Goal: Feedback & Contribution: Leave review/rating

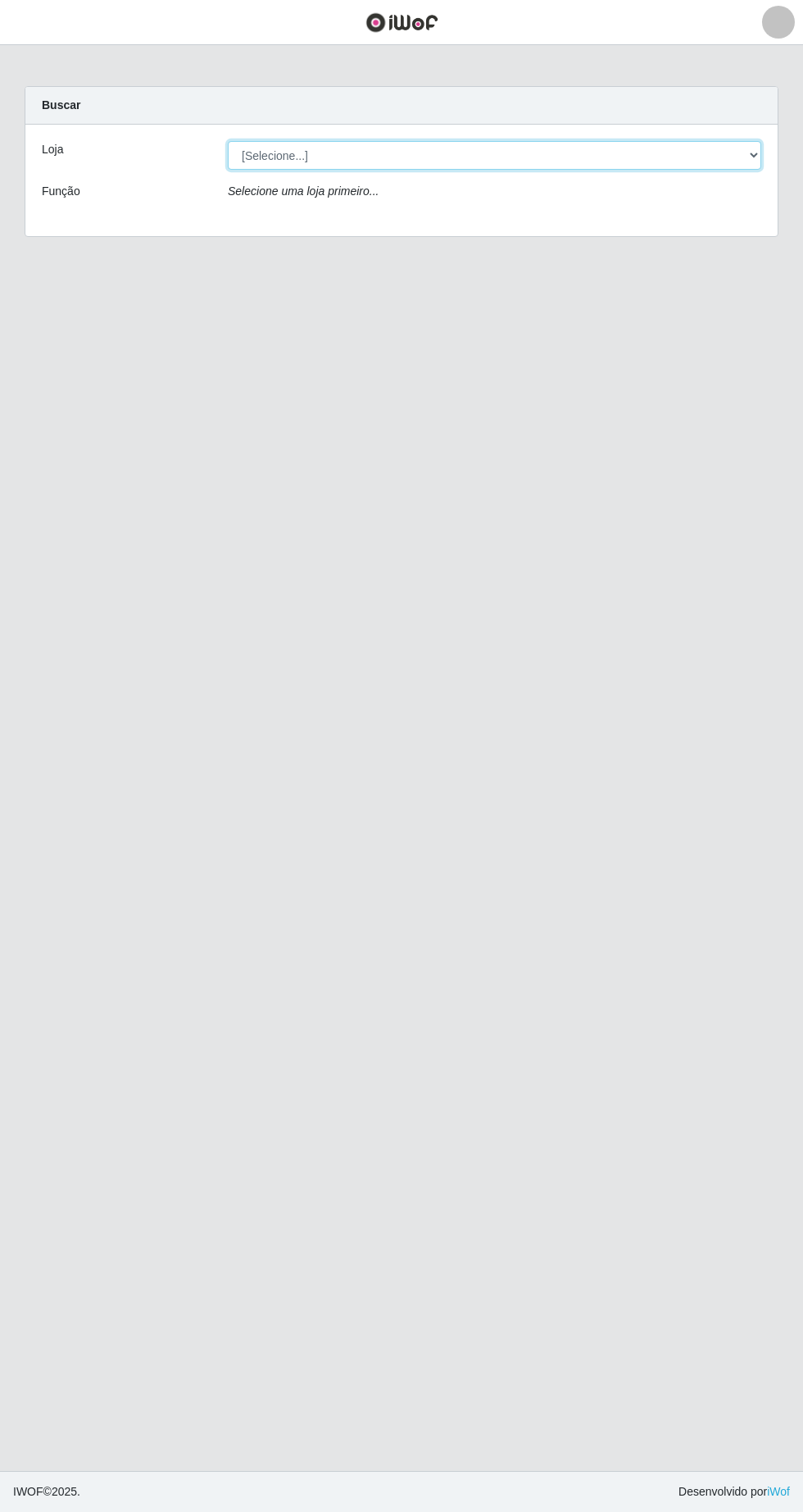
click at [297, 159] on select "[Selecione...] Extrabom - Loja 05 [GEOGRAPHIC_DATA]" at bounding box center [494, 155] width 533 height 28
select select "494"
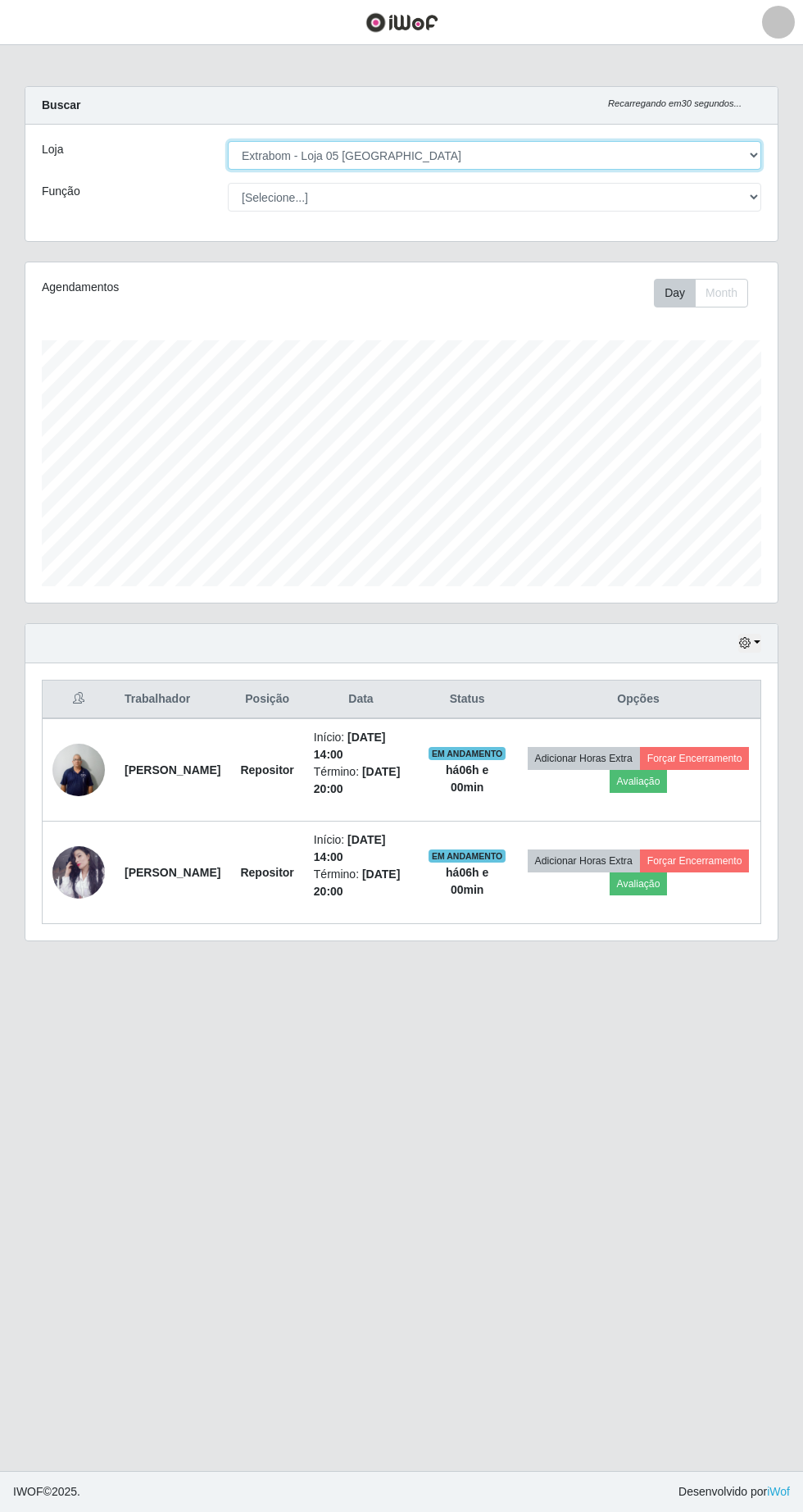
scroll to position [341, 752]
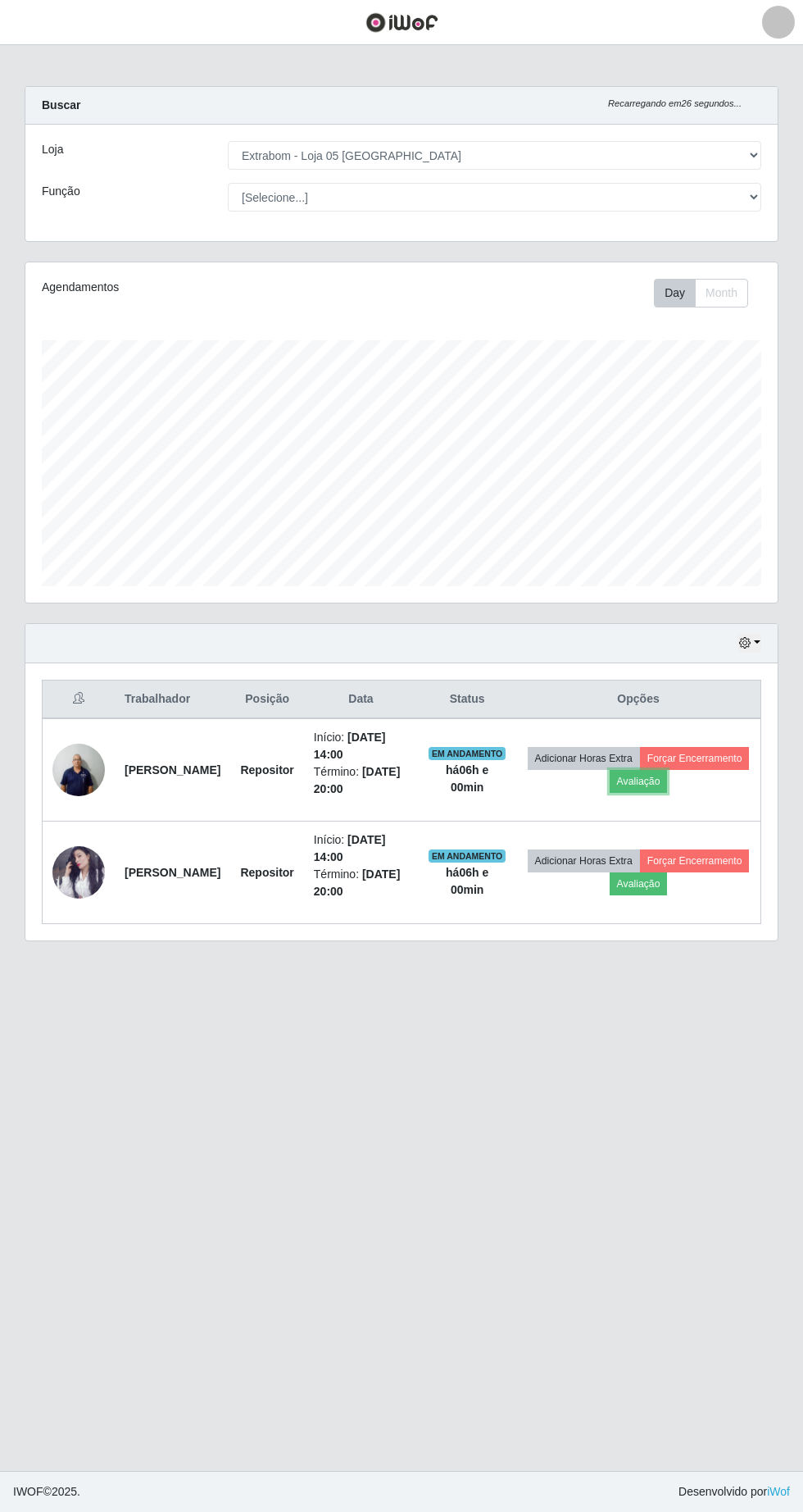
click at [668, 788] on button "Avaliação" at bounding box center [639, 782] width 58 height 23
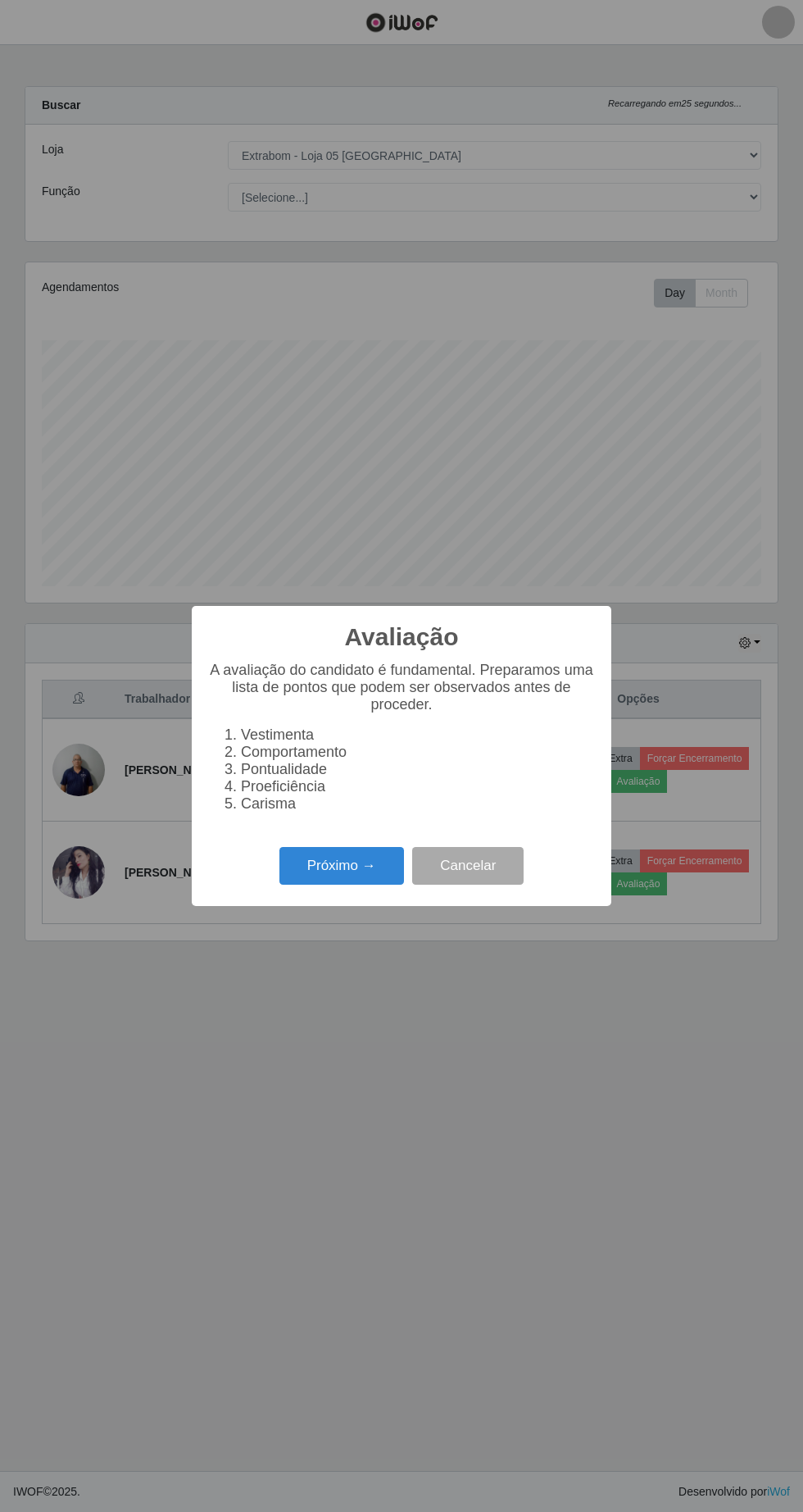
click at [332, 876] on button "Próximo →" at bounding box center [342, 867] width 125 height 39
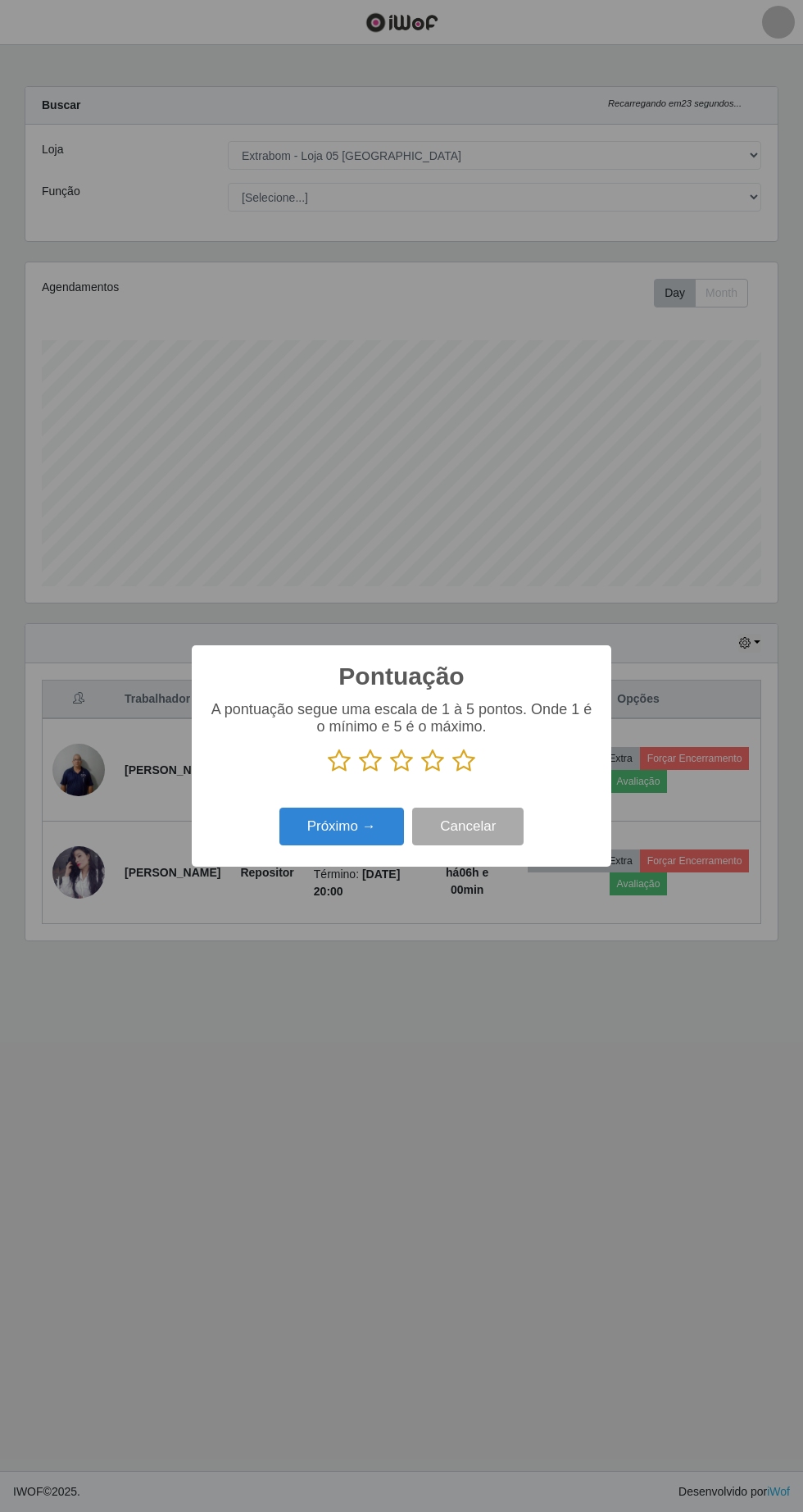
click at [471, 761] on icon at bounding box center [464, 760] width 23 height 24
click at [453, 773] on input "radio" at bounding box center [453, 773] width 0 height 0
click at [321, 834] on button "Próximo →" at bounding box center [342, 828] width 125 height 39
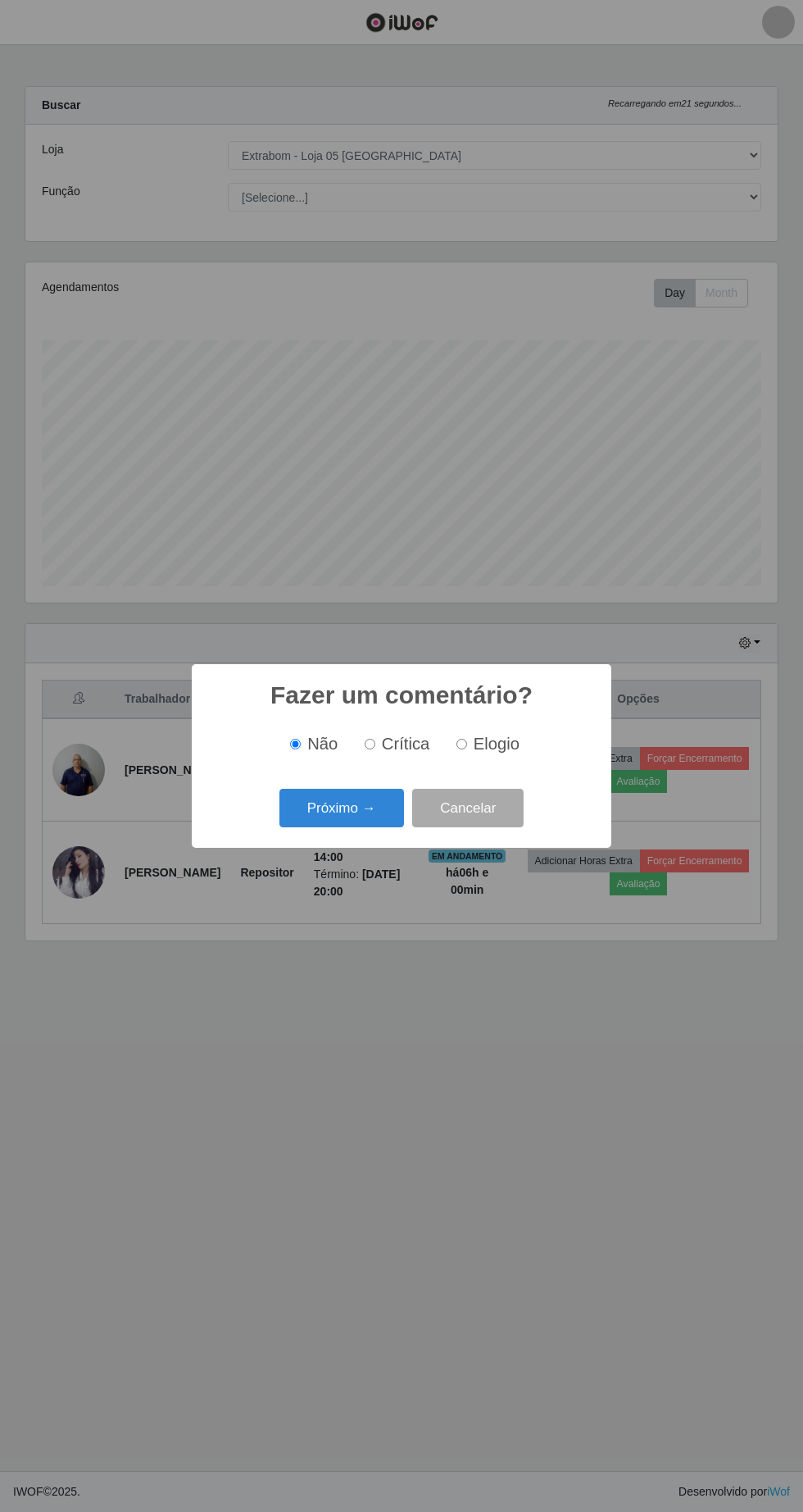
click at [465, 743] on input "Elogio" at bounding box center [461, 744] width 11 height 11
radio input "true"
click at [329, 803] on button "Próximo →" at bounding box center [342, 808] width 125 height 39
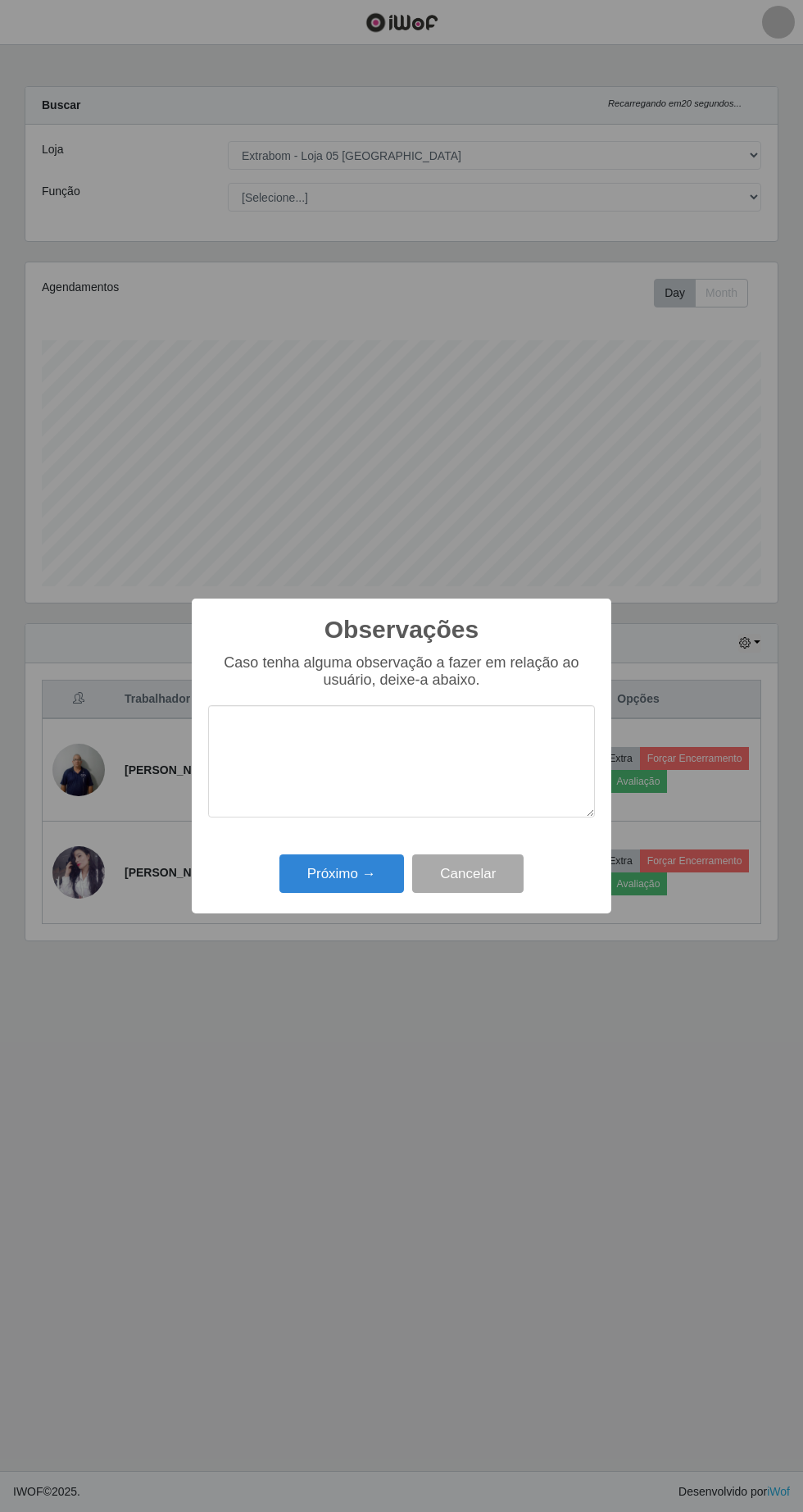
click at [461, 767] on textarea at bounding box center [402, 760] width 387 height 112
type textarea "O prestador e 100% eficiente"
click at [329, 874] on button "Próximo →" at bounding box center [342, 874] width 125 height 39
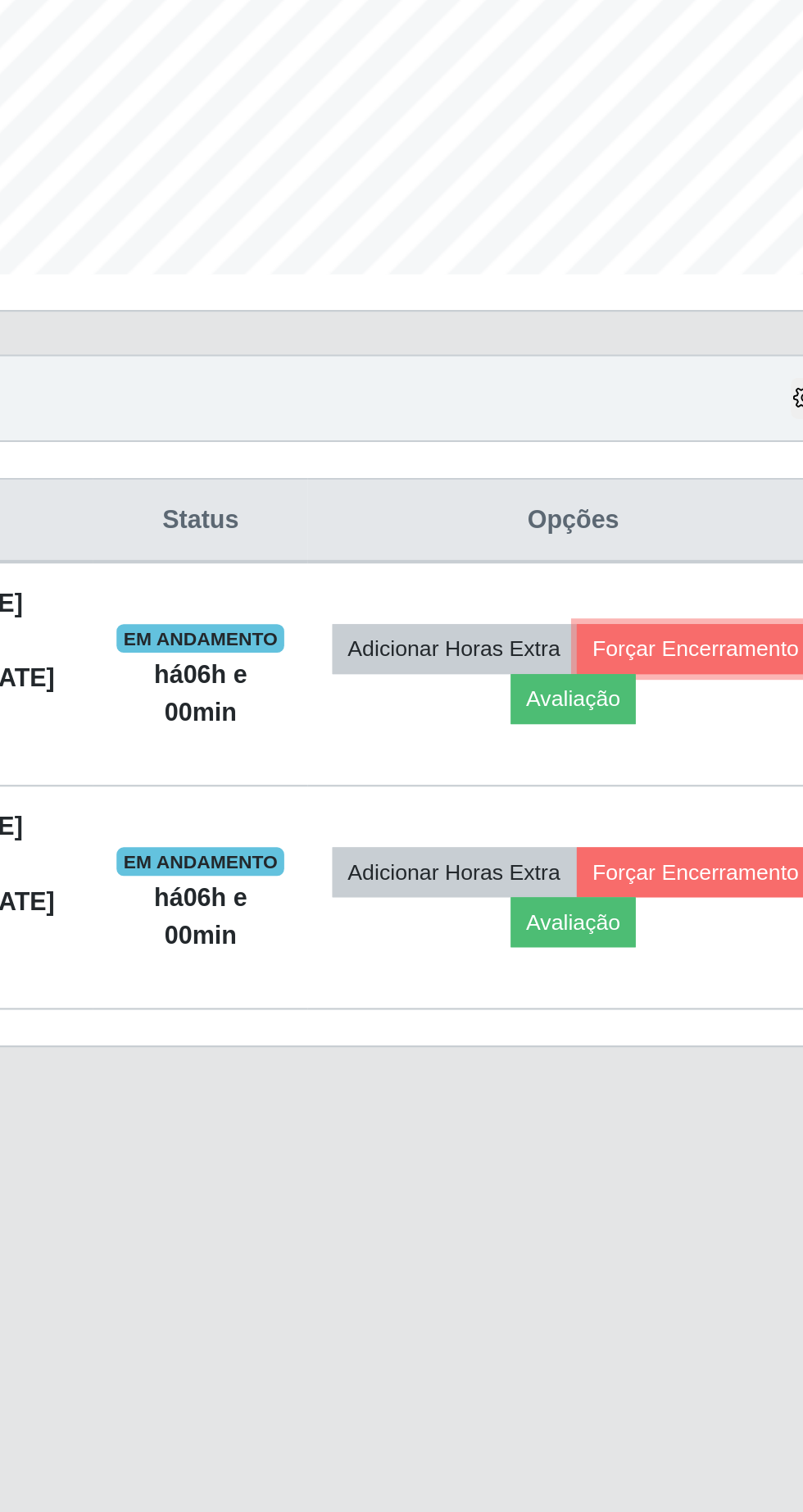
click at [640, 770] on button "Forçar Encerramento" at bounding box center [695, 758] width 110 height 23
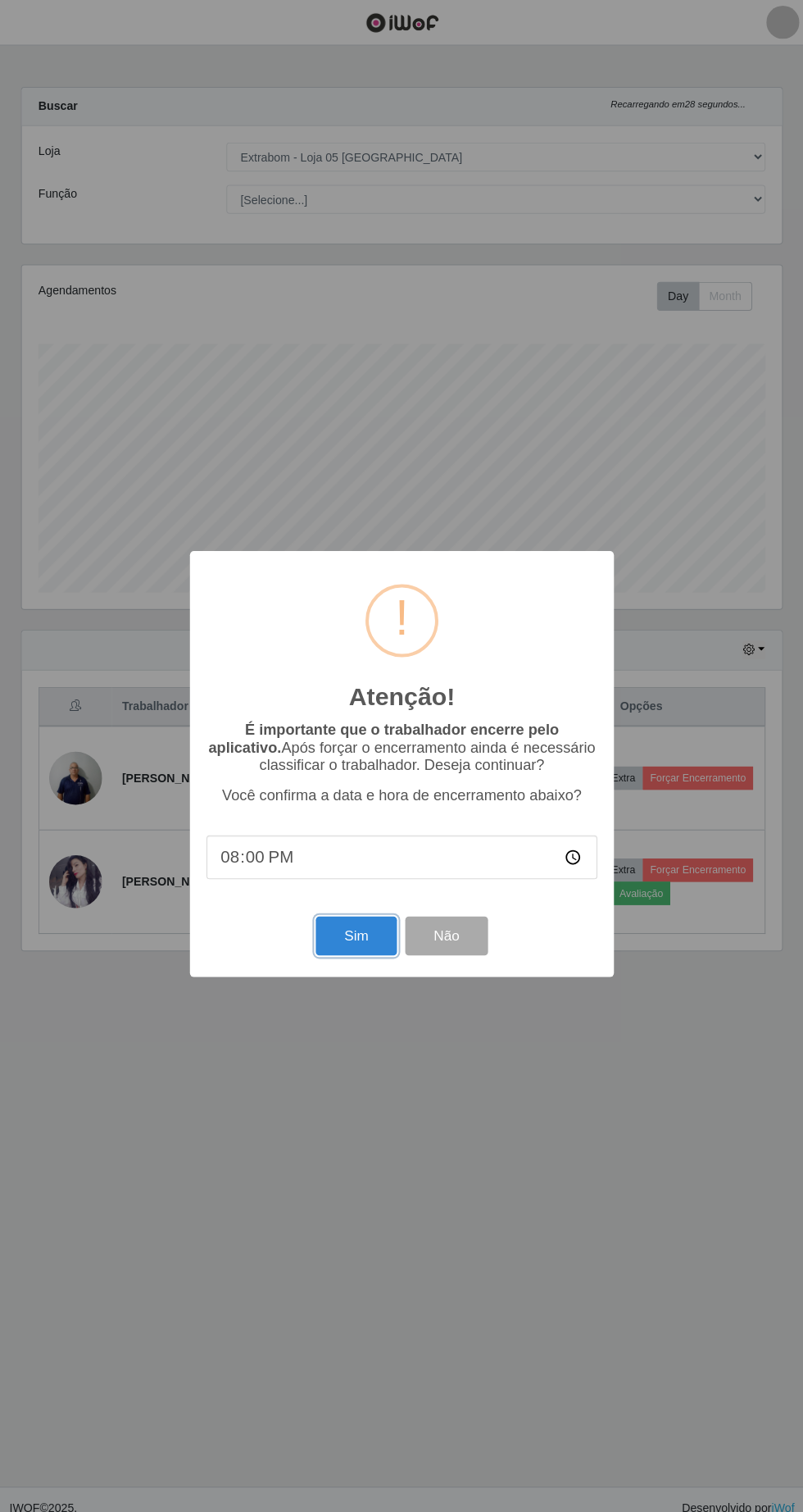
click at [341, 936] on button "Sim" at bounding box center [356, 926] width 80 height 39
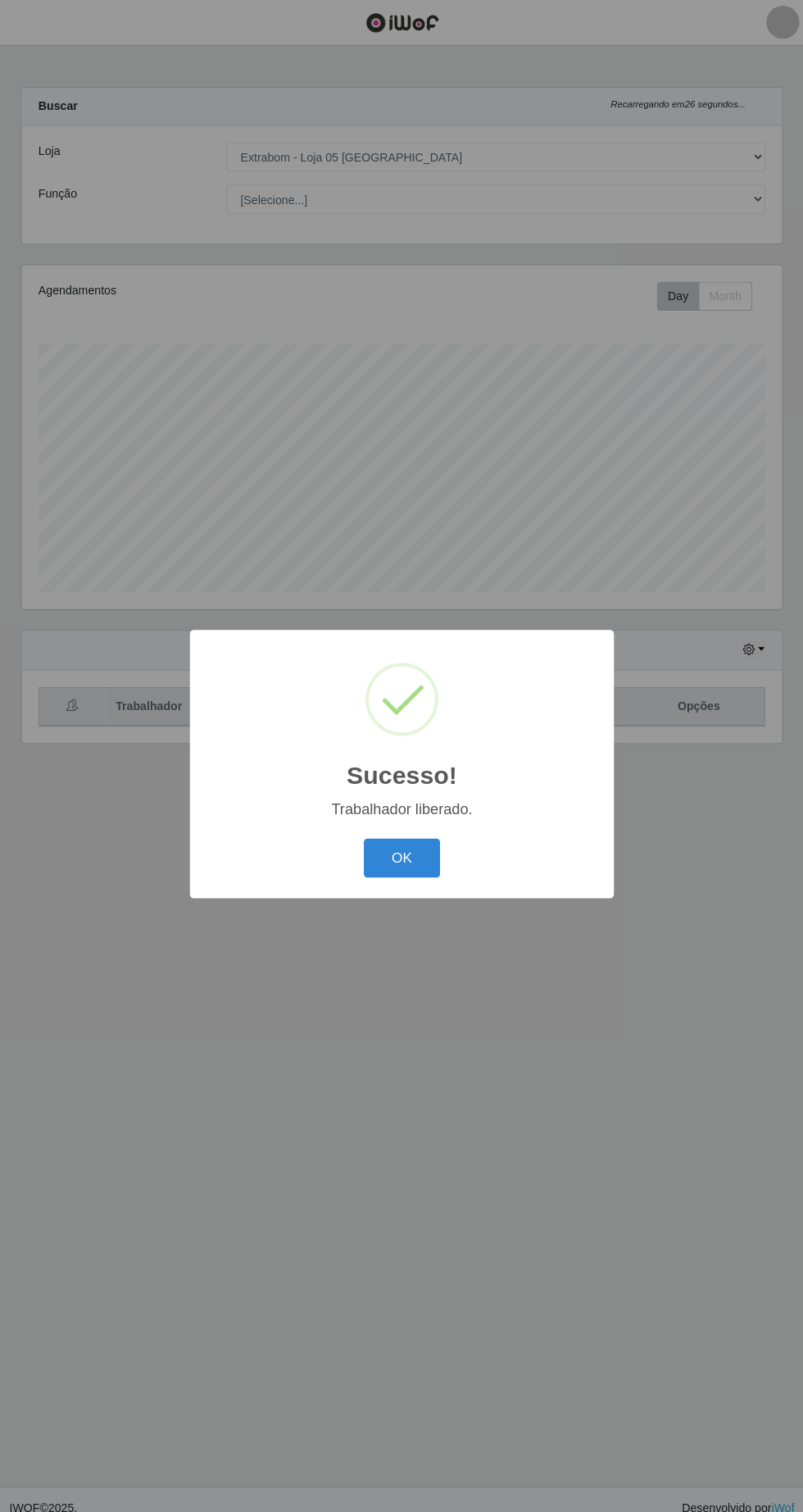
click at [402, 850] on button "OK" at bounding box center [402, 849] width 76 height 39
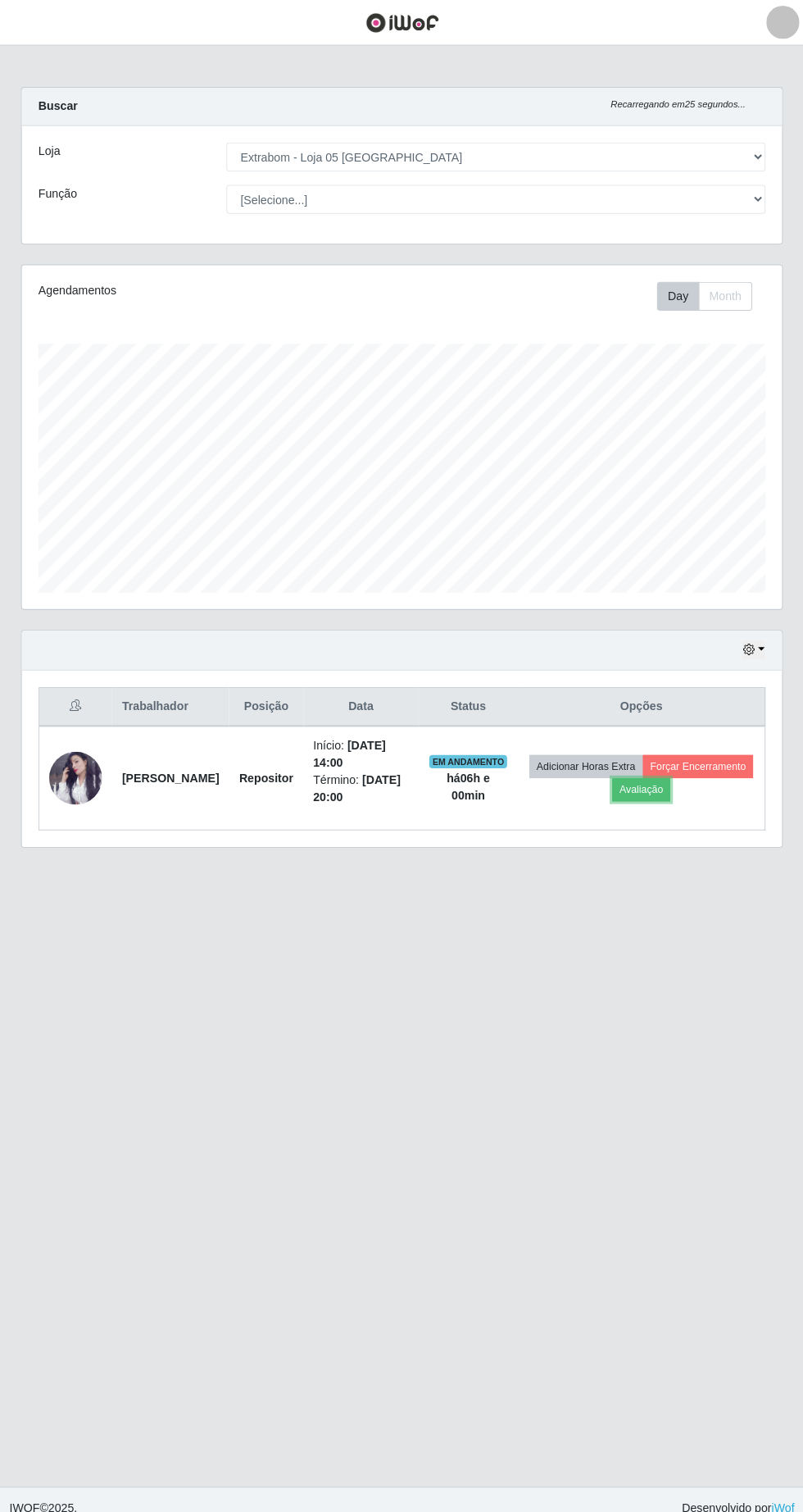
click at [668, 782] on button "Avaliação" at bounding box center [639, 782] width 58 height 23
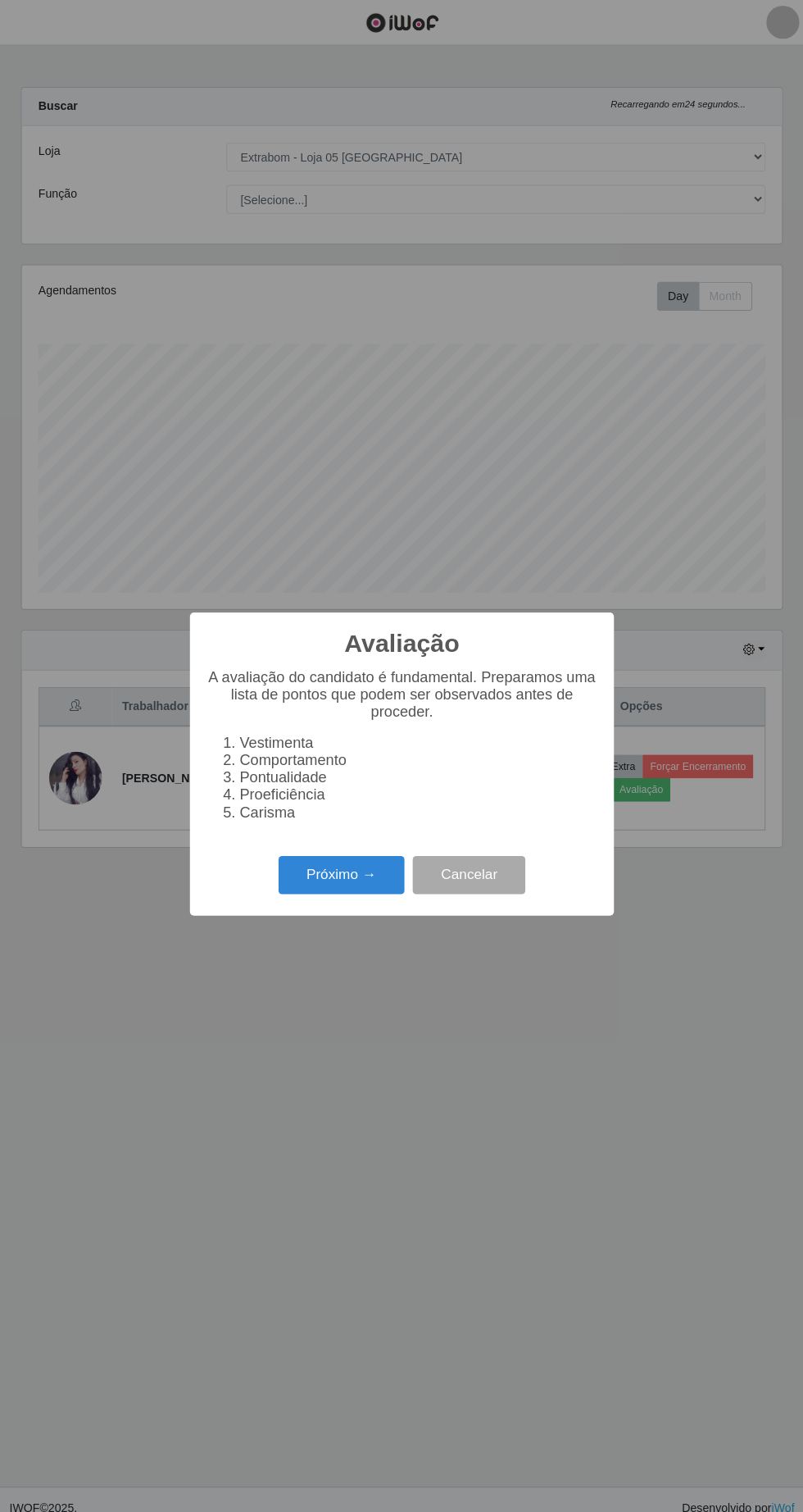
click at [332, 869] on button "Próximo →" at bounding box center [342, 867] width 125 height 39
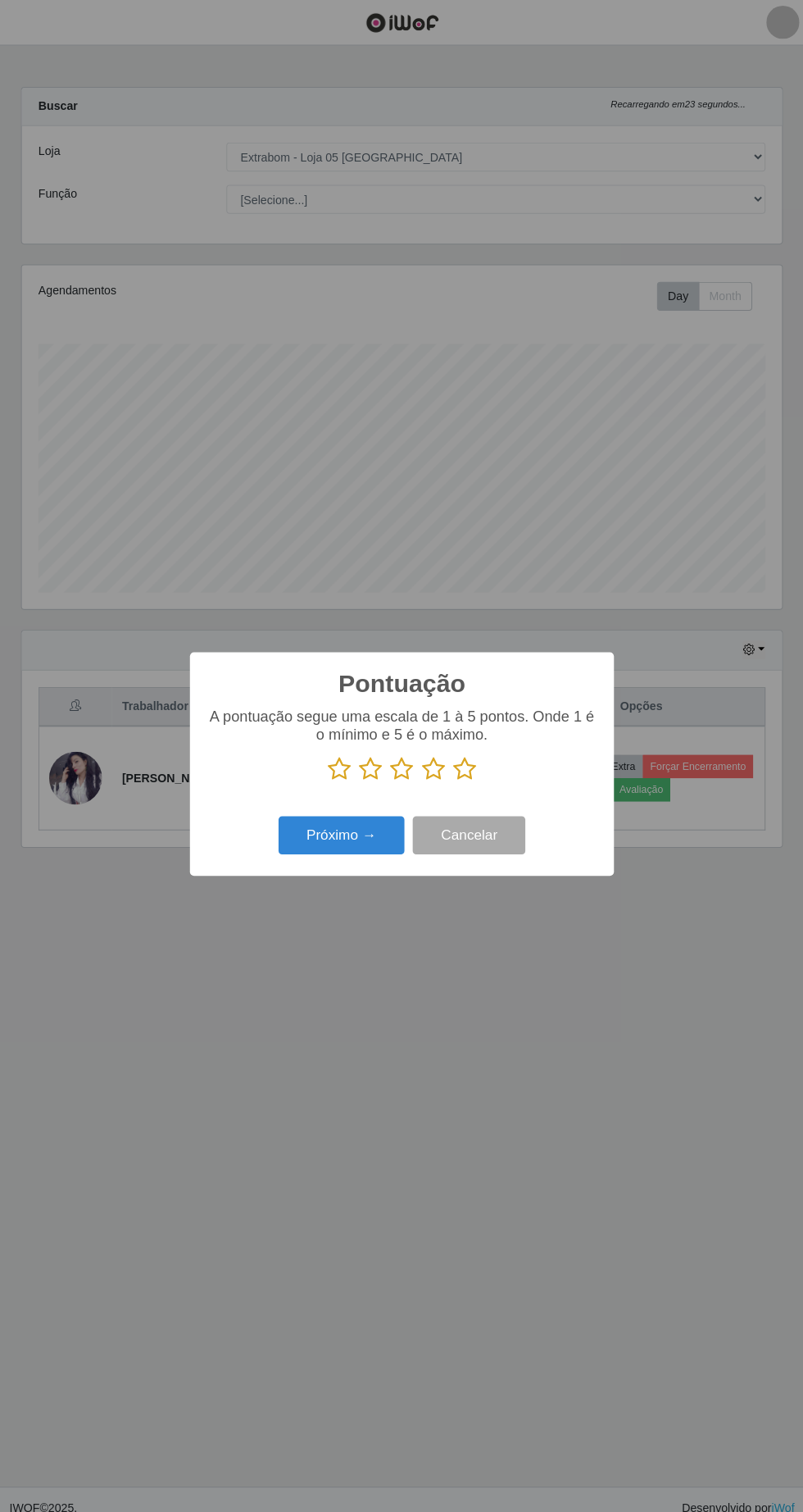
click at [474, 761] on icon at bounding box center [464, 760] width 23 height 24
click at [453, 773] on input "radio" at bounding box center [453, 773] width 0 height 0
click at [336, 827] on button "Próximo →" at bounding box center [342, 828] width 125 height 39
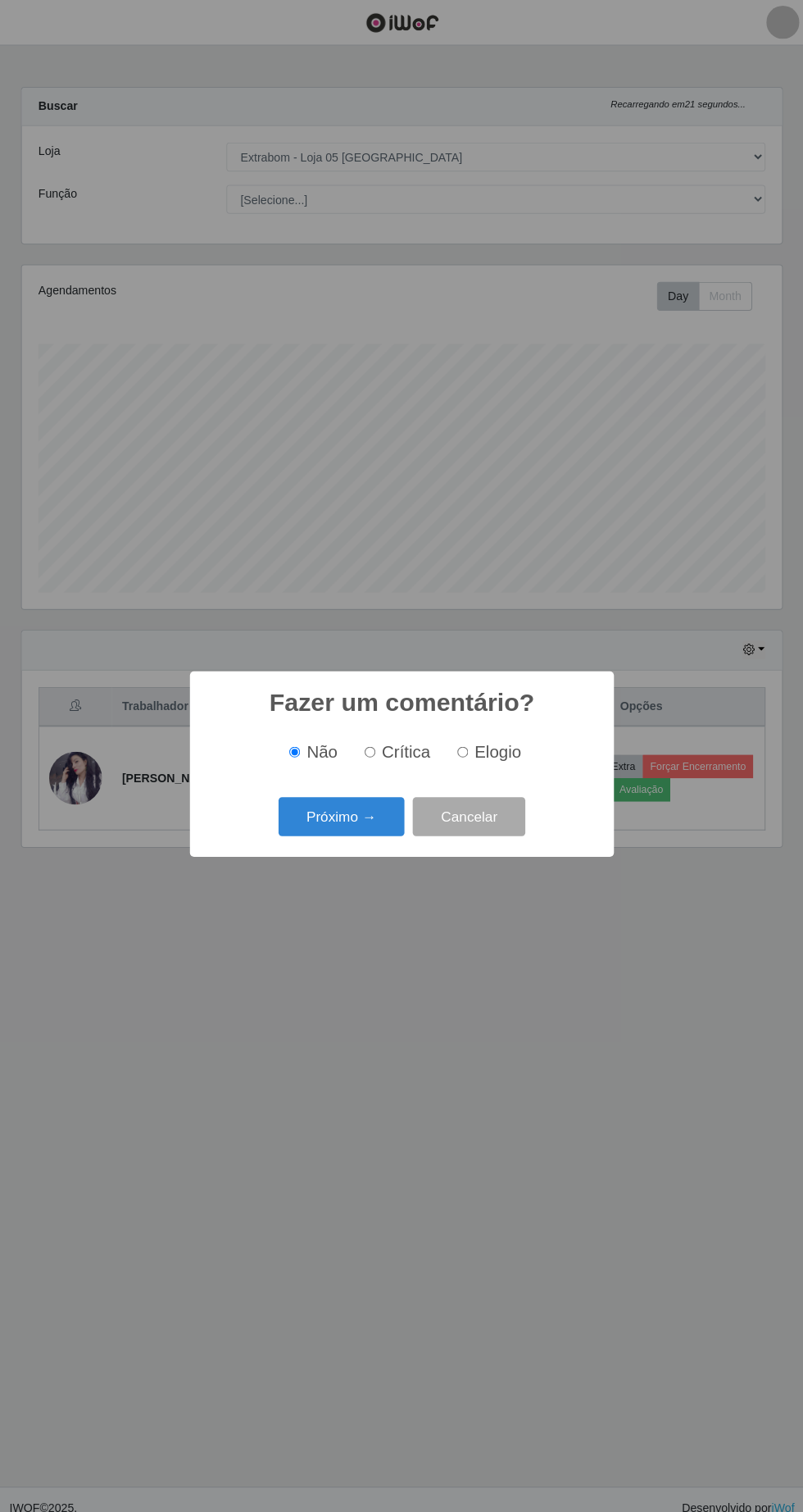
click at [496, 745] on span "Elogio" at bounding box center [496, 744] width 46 height 18
click at [467, 745] on input "Elogio" at bounding box center [461, 744] width 11 height 11
radio input "true"
click at [350, 806] on button "Próximo →" at bounding box center [342, 808] width 125 height 39
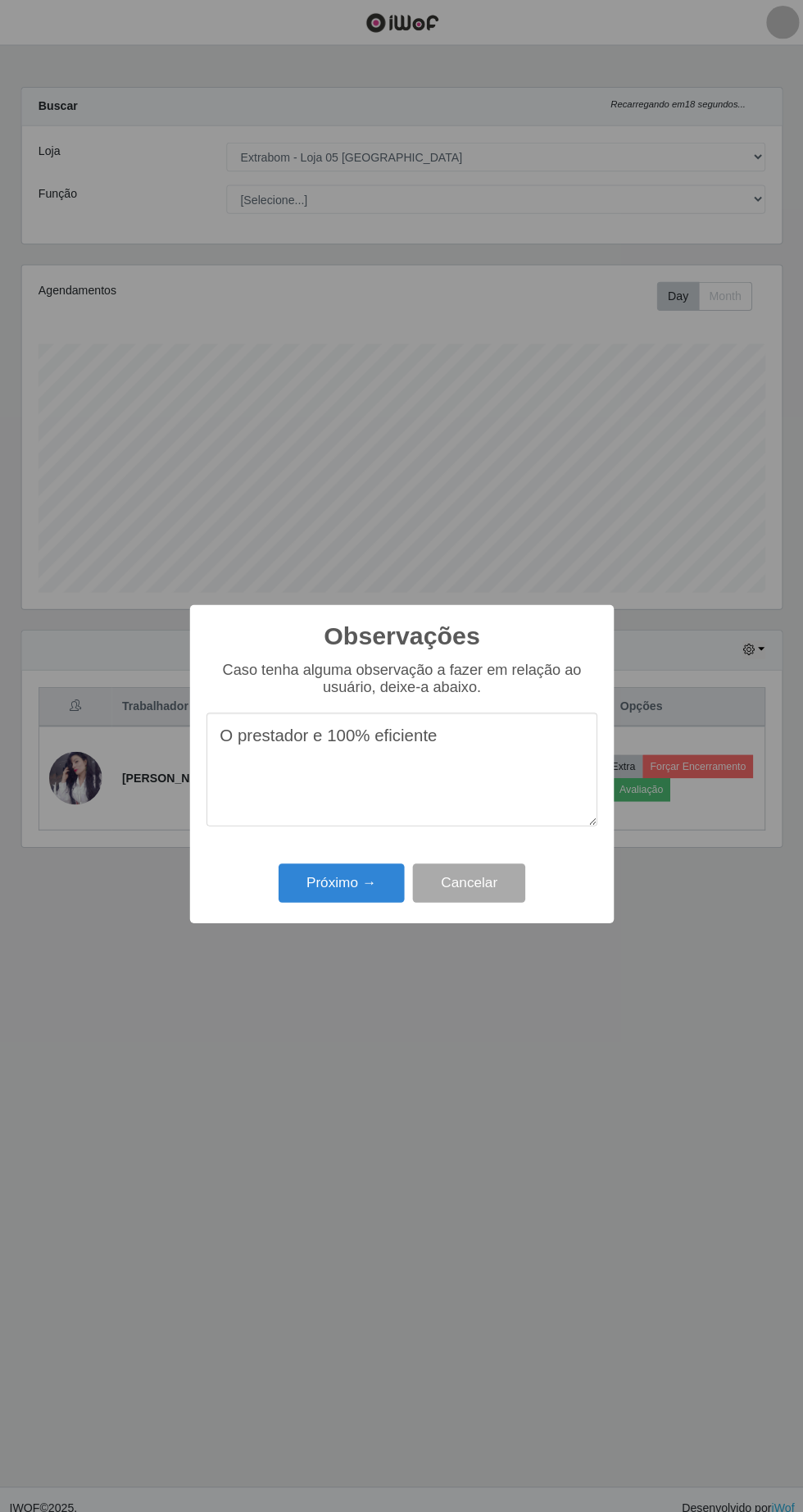
type textarea "O prestador e 100% eficiente"
click at [327, 875] on button "Próximo →" at bounding box center [342, 874] width 125 height 39
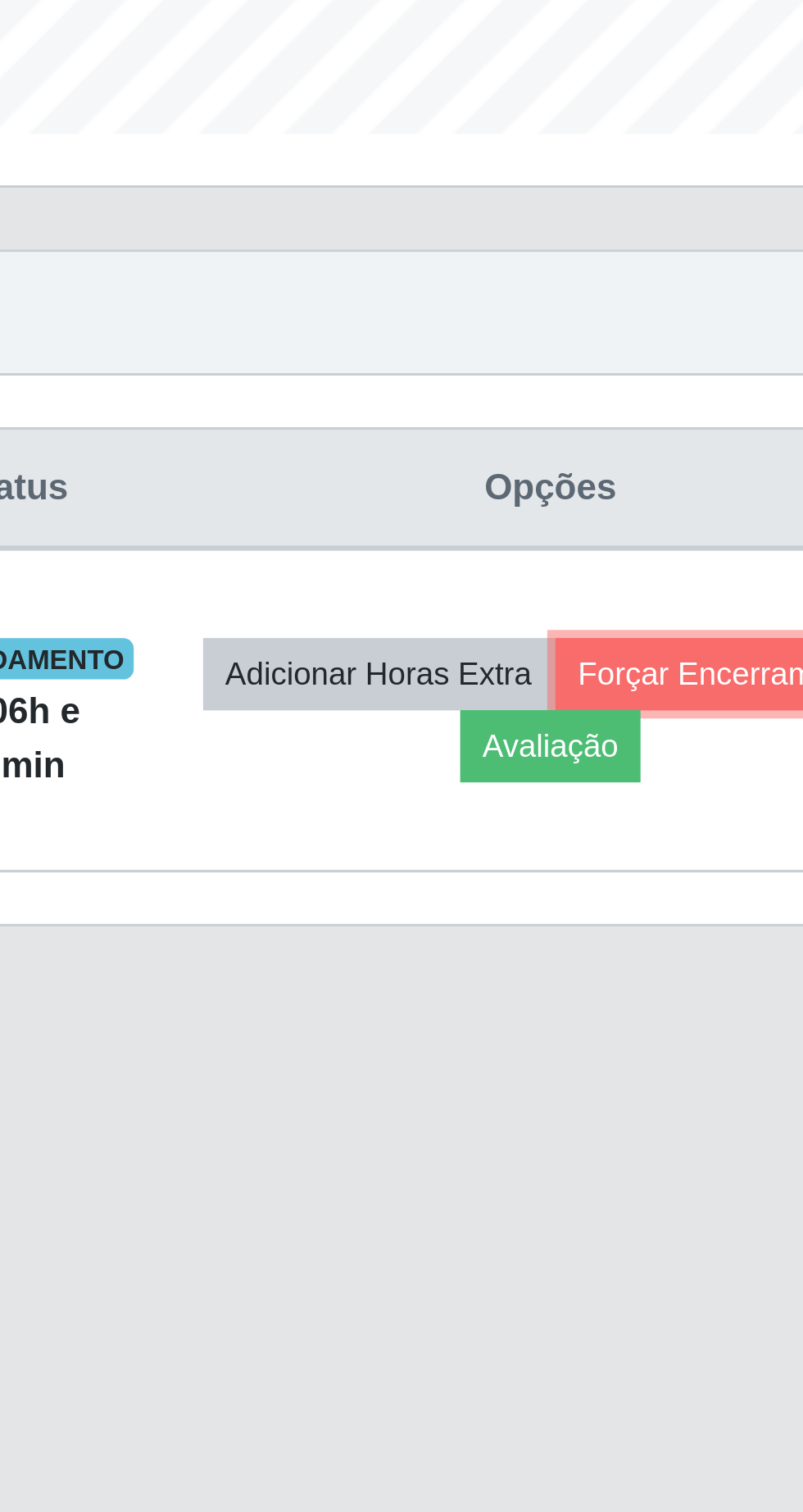
click at [640, 770] on button "Forçar Encerramento" at bounding box center [695, 758] width 110 height 23
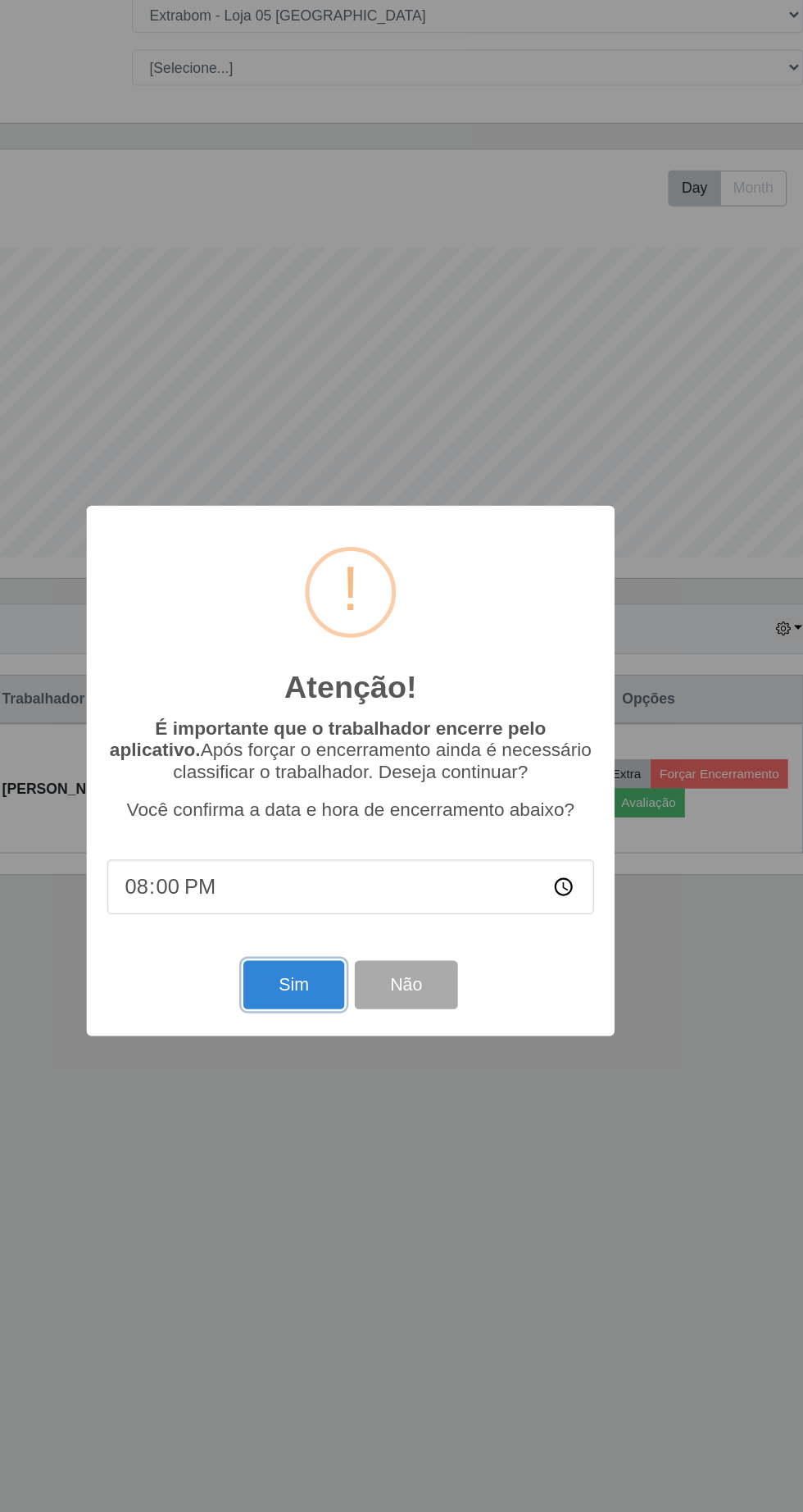
click at [335, 909] on button "Sim" at bounding box center [356, 926] width 80 height 39
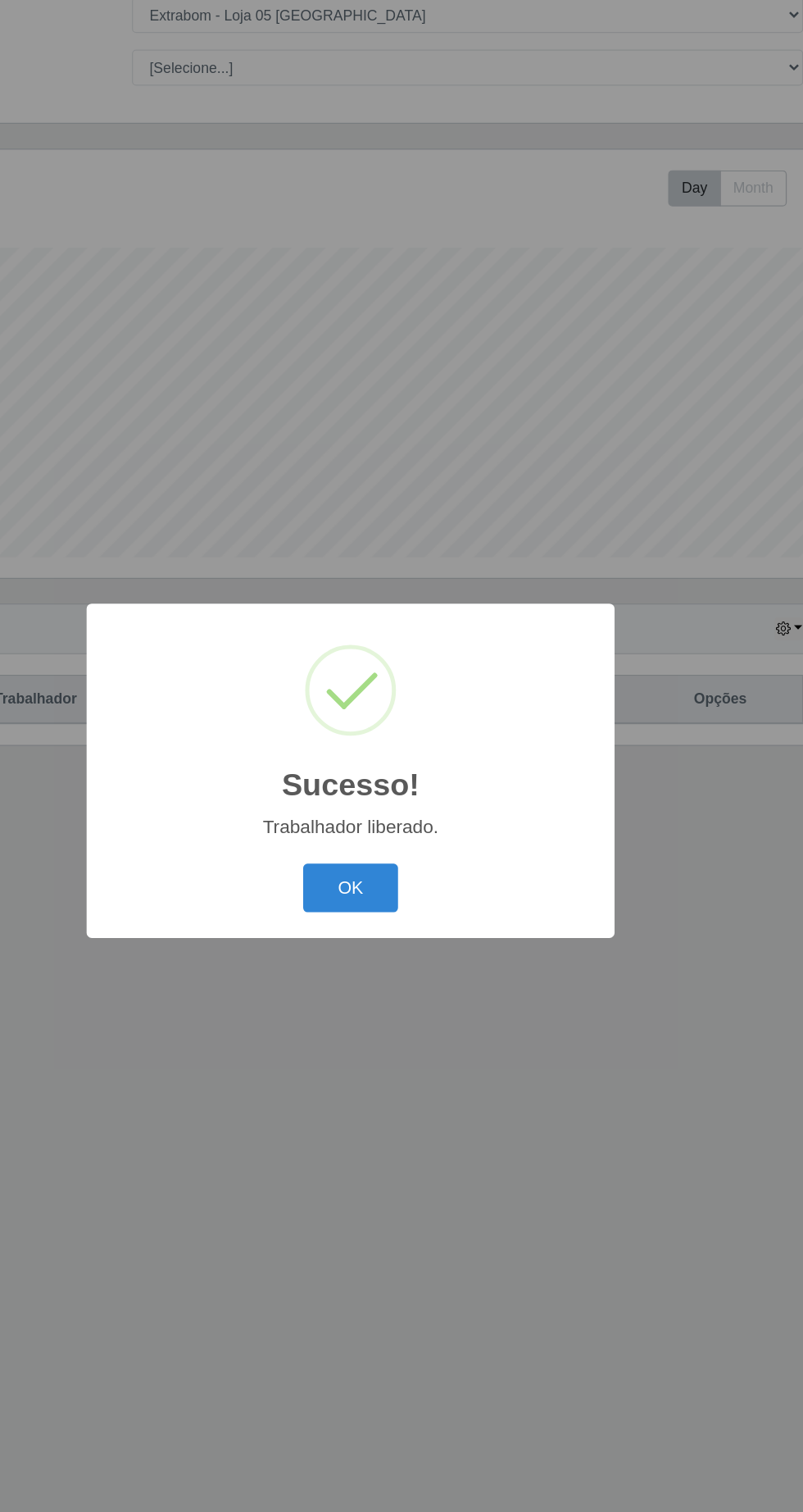
click at [413, 843] on button "OK" at bounding box center [402, 849] width 76 height 39
